Goal: Information Seeking & Learning: Learn about a topic

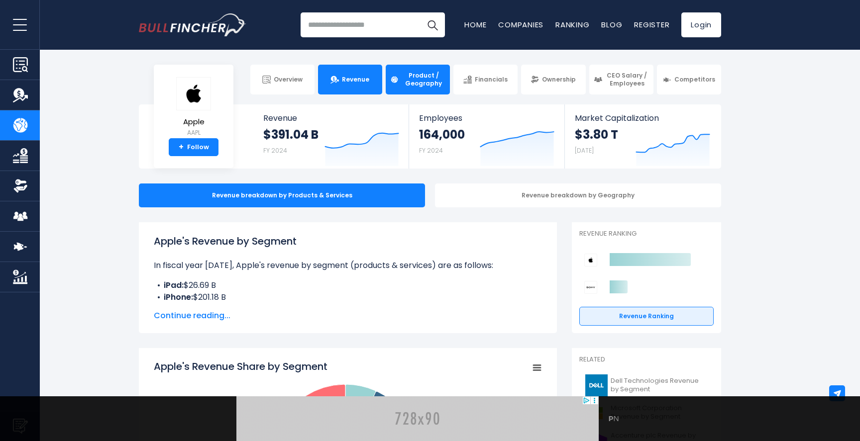
click at [351, 82] on span "Revenue" at bounding box center [355, 80] width 27 height 8
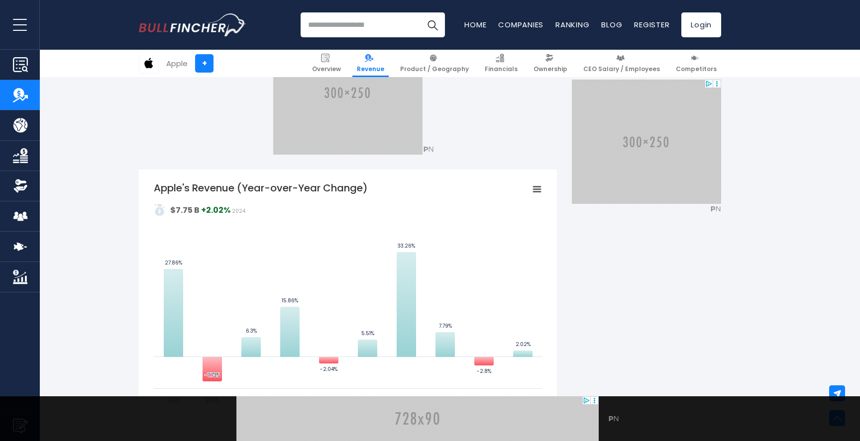
scroll to position [445, 0]
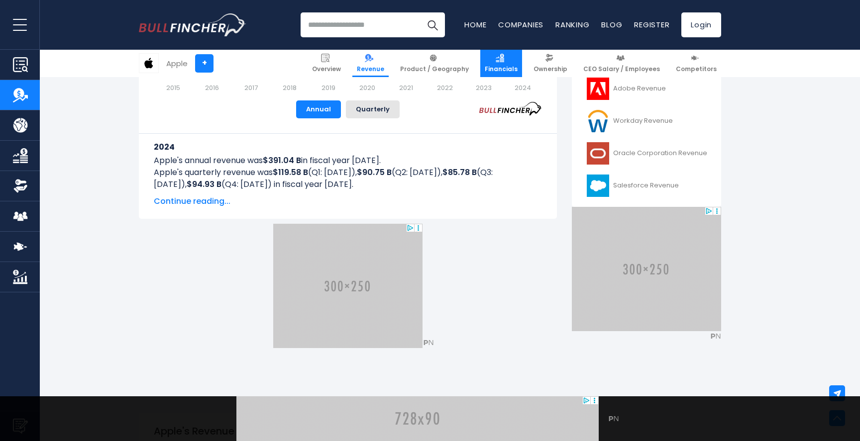
click at [519, 60] on link "Financials" at bounding box center [501, 63] width 42 height 27
